Goal: Information Seeking & Learning: Understand process/instructions

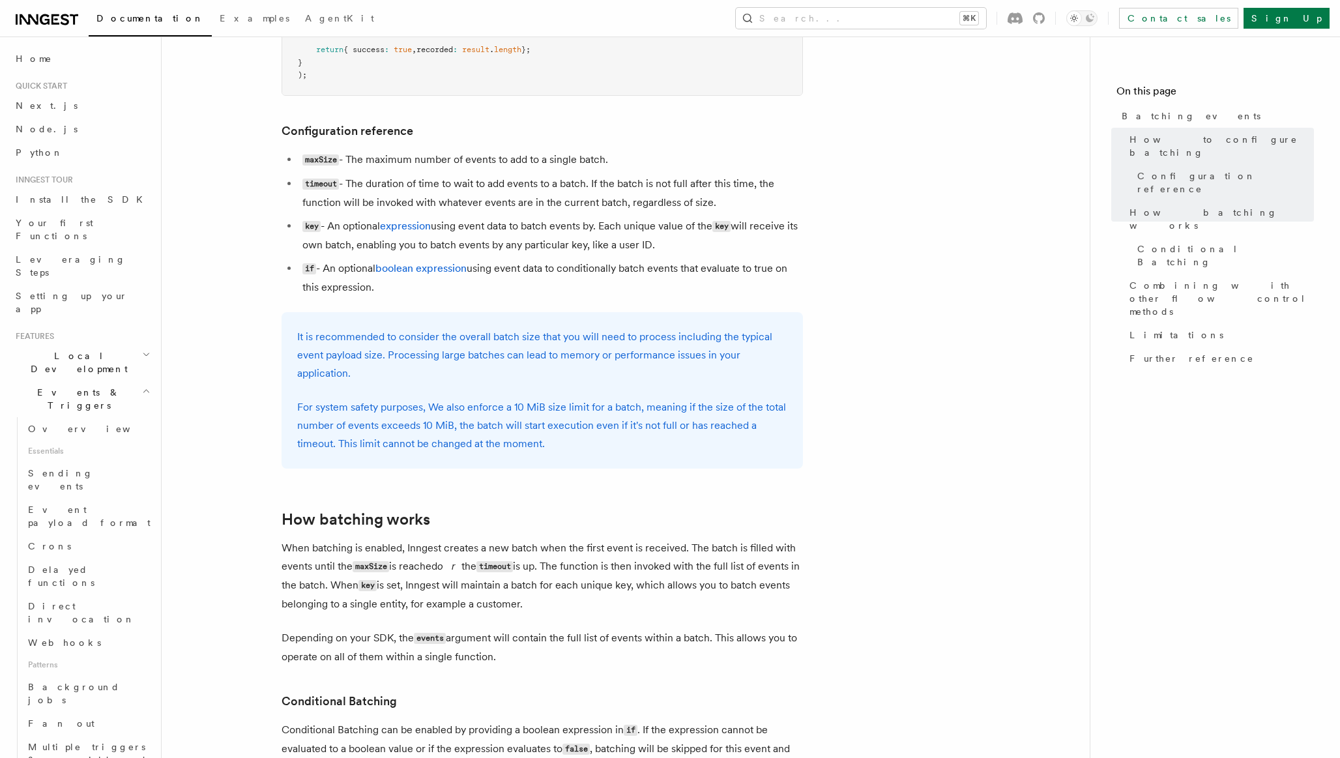
scroll to position [644, 0]
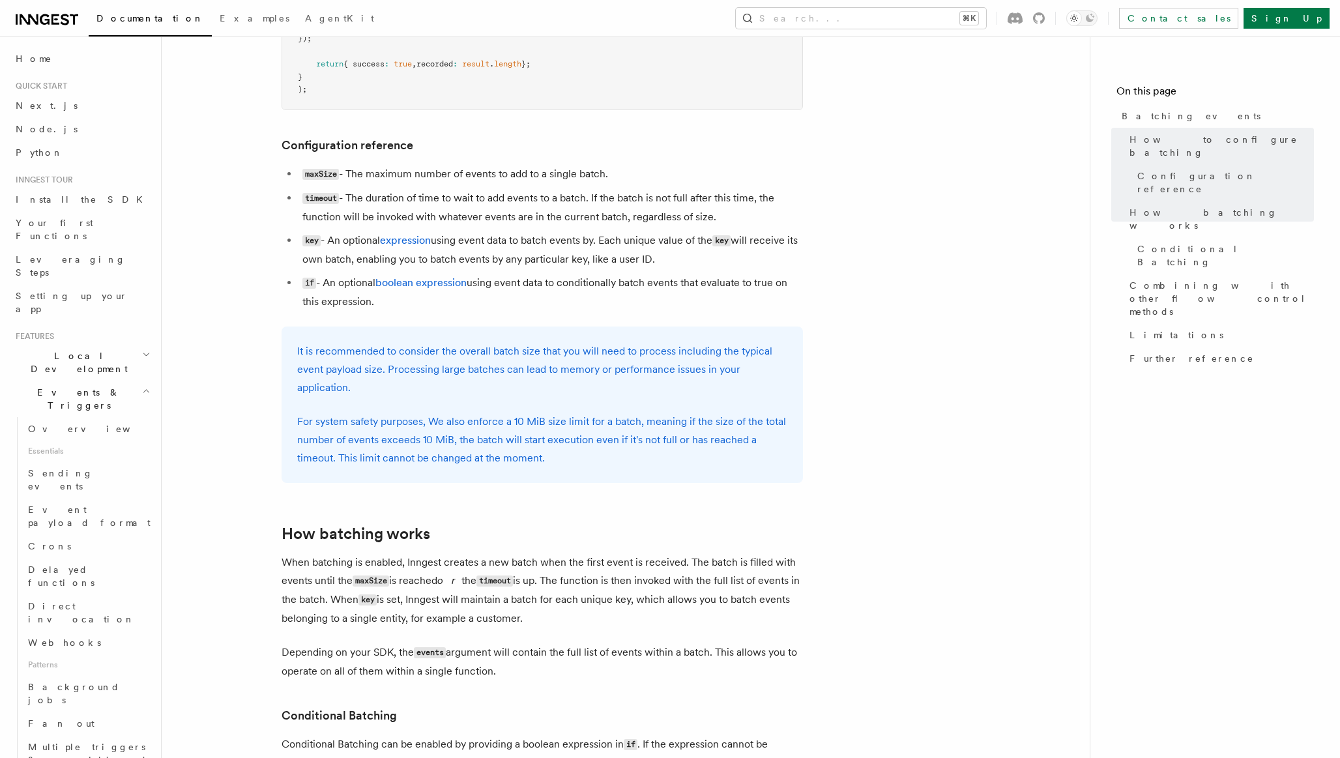
click at [886, 219] on article "Features Events & Triggers Batching events Batching allows a function to proces…" at bounding box center [626, 418] width 886 height 2010
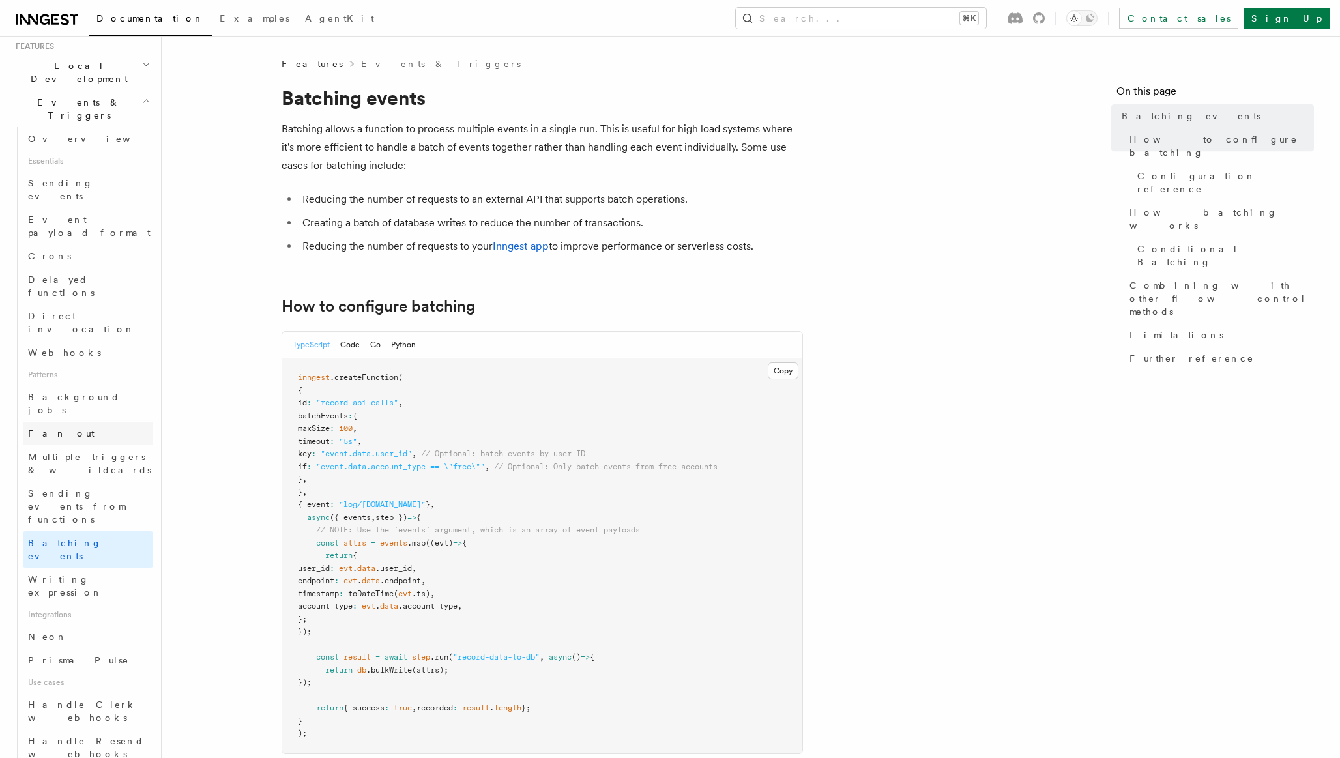
scroll to position [291, 0]
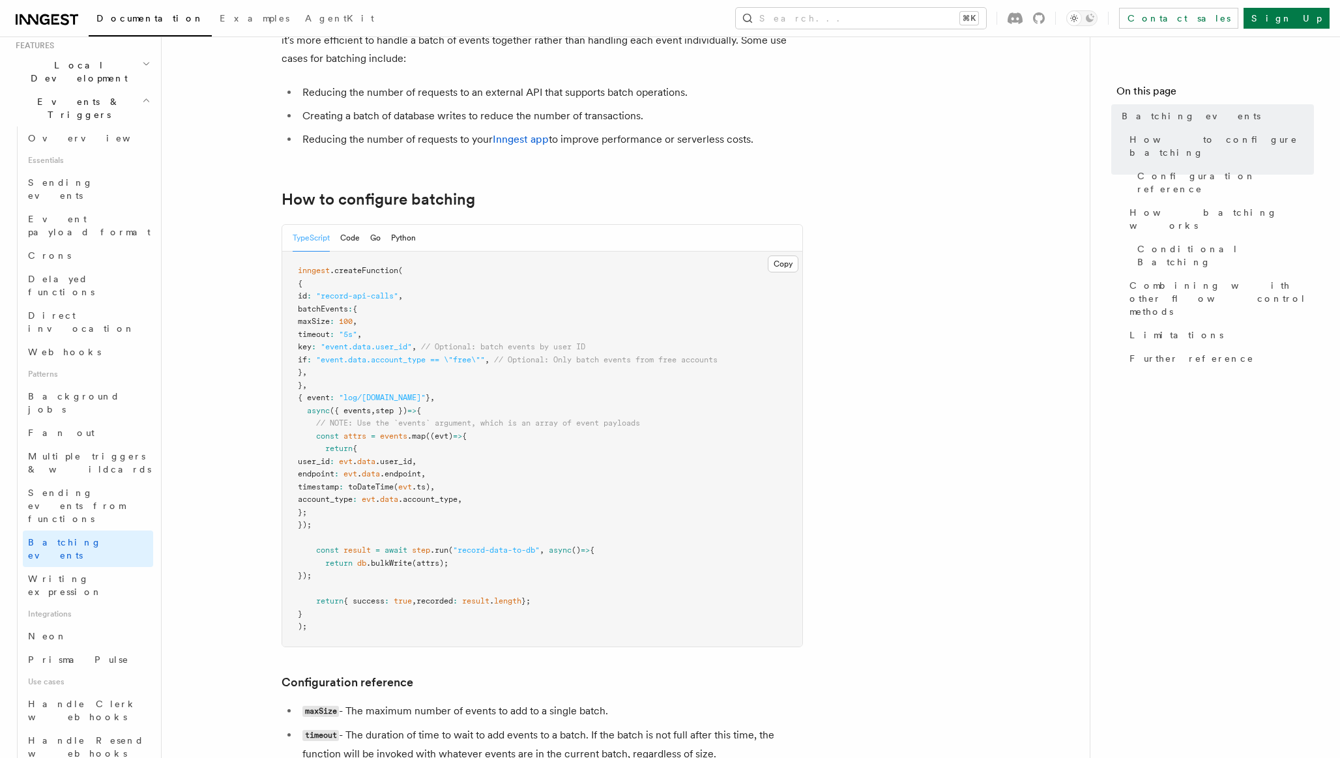
scroll to position [138, 0]
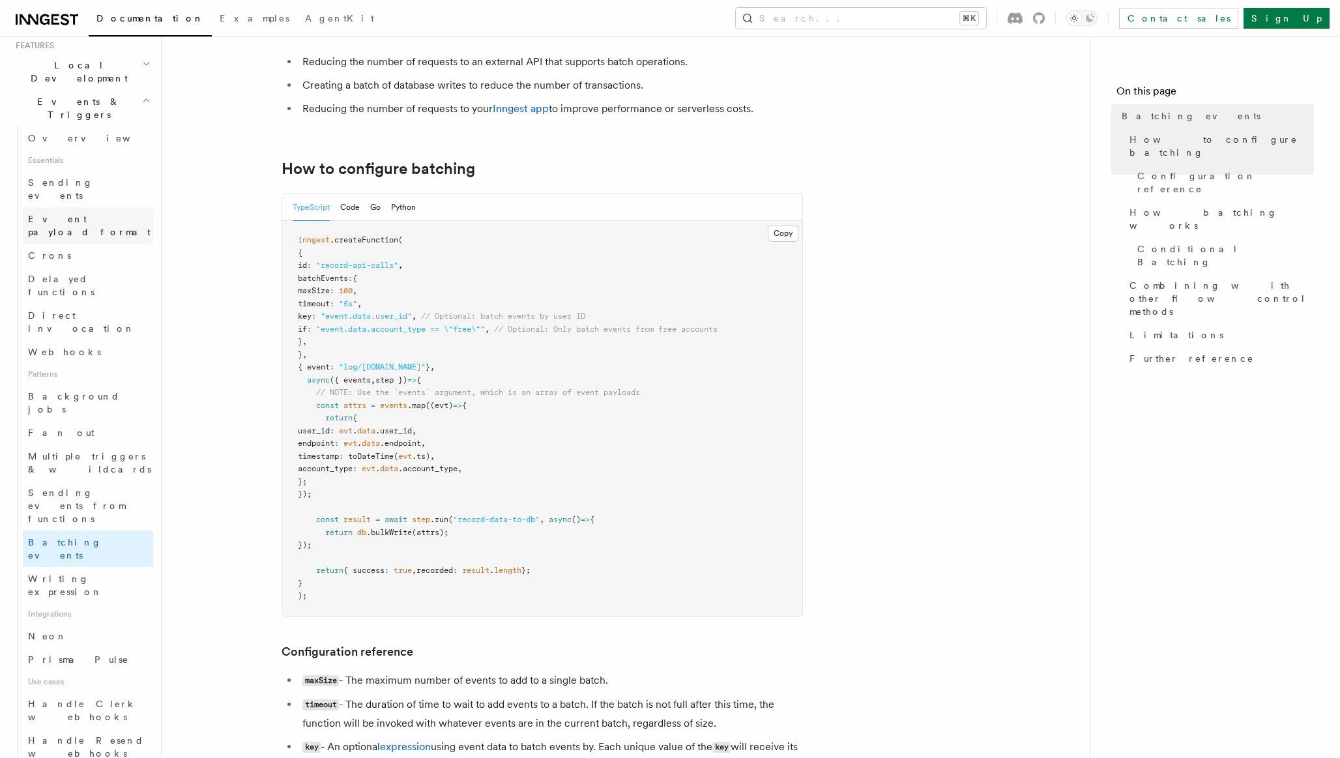
click at [68, 214] on span "Event payload format" at bounding box center [89, 225] width 123 height 23
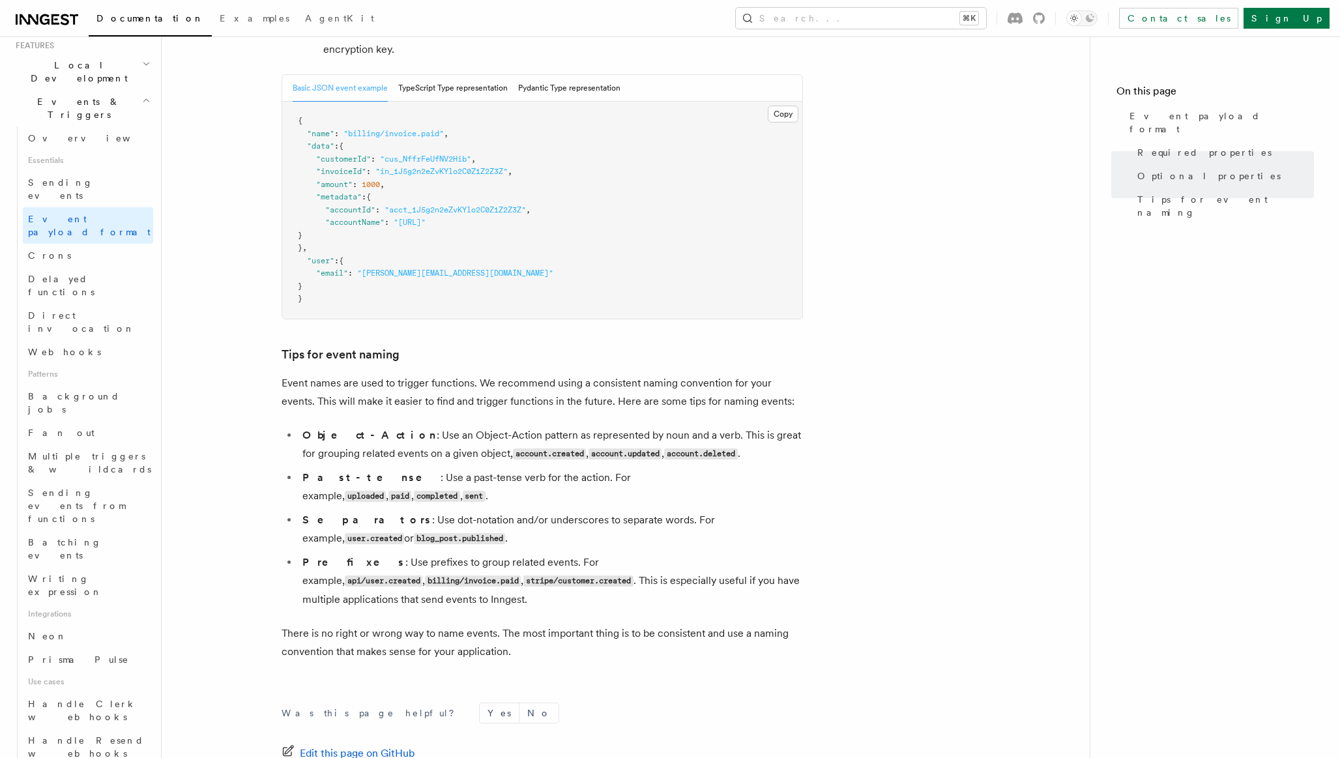
scroll to position [553, 0]
click at [91, 171] on link "Sending events" at bounding box center [88, 189] width 130 height 37
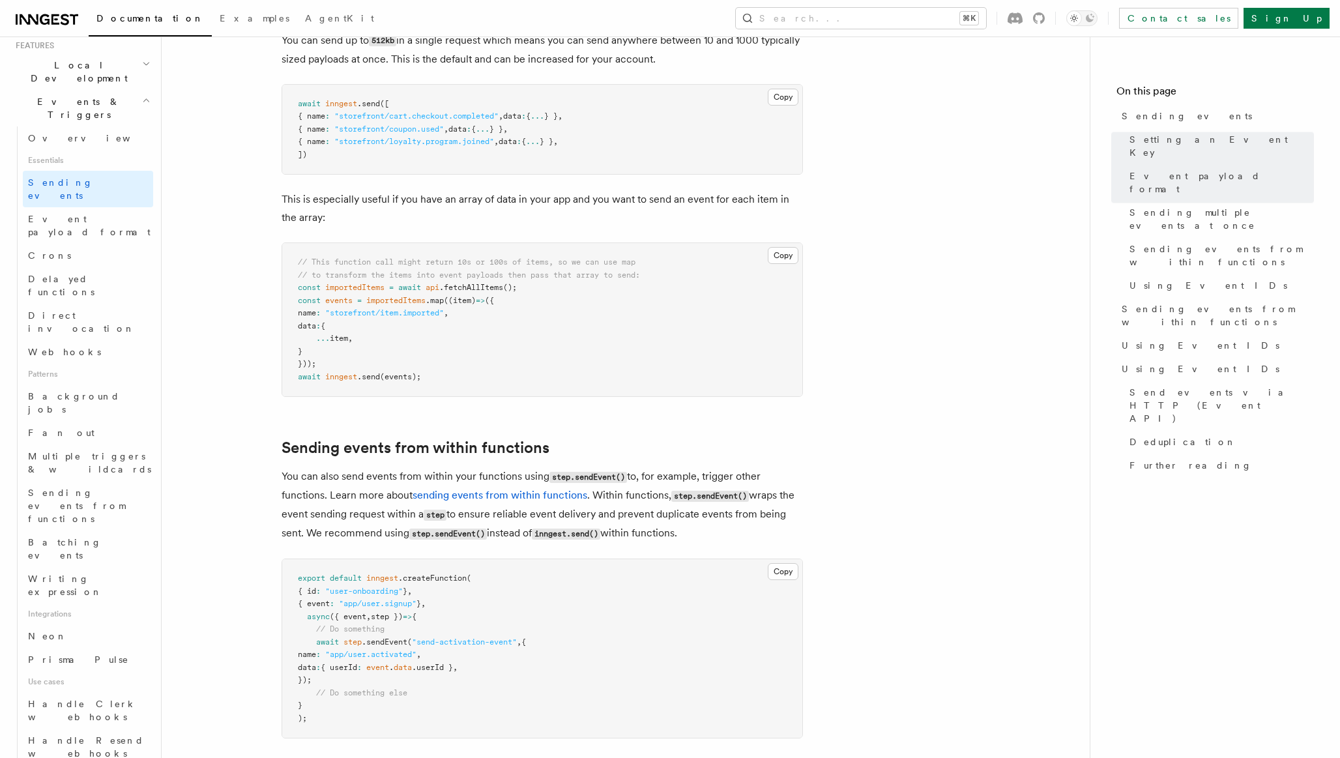
scroll to position [1664, 0]
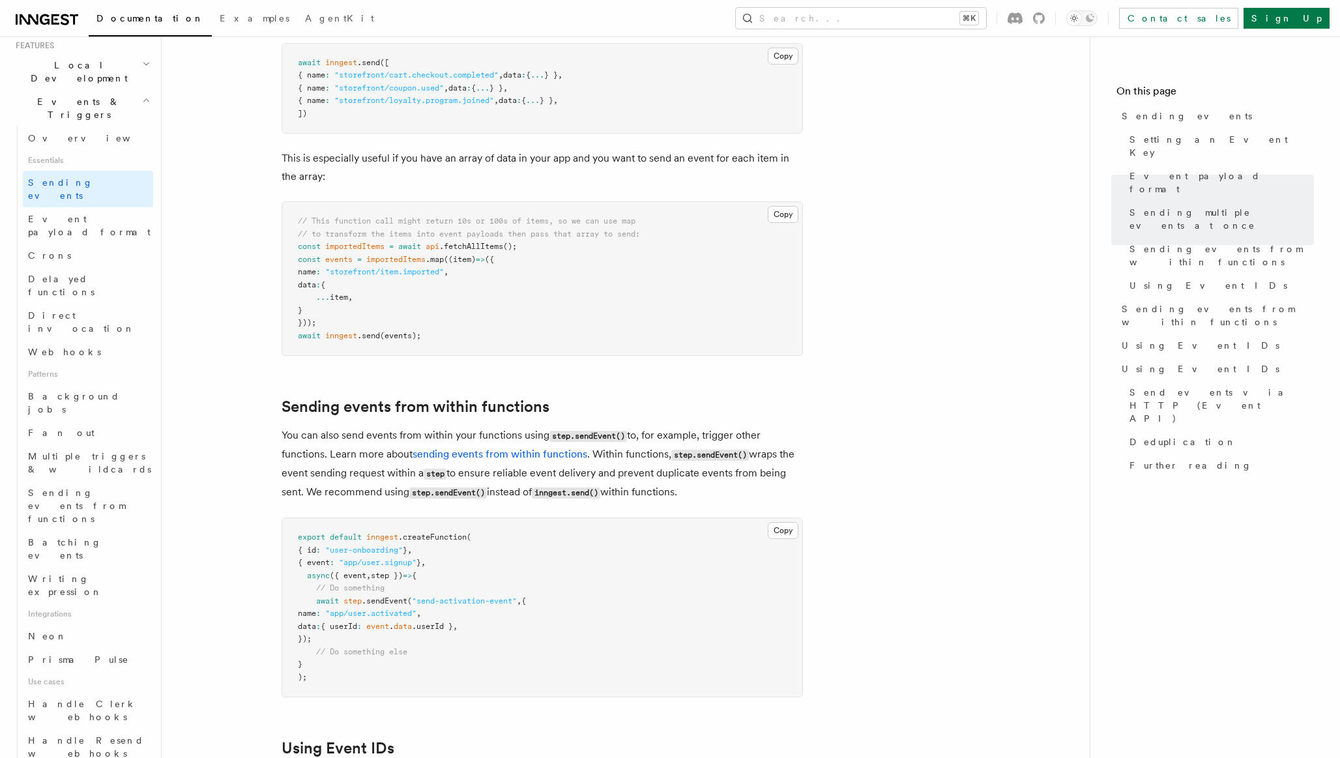
click at [978, 411] on article "Features Events & Triggers Sending events To start, make sure you have installe…" at bounding box center [626, 523] width 886 height 4261
